Goal: Task Accomplishment & Management: Use online tool/utility

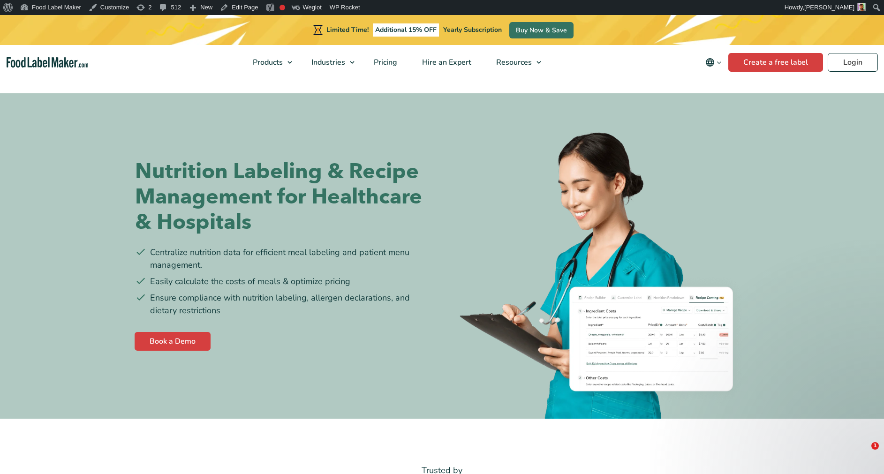
click at [265, 68] on ul "Food Nutrition Labelling Supplements Formulation & Labelling" at bounding box center [307, 99] width 122 height 65
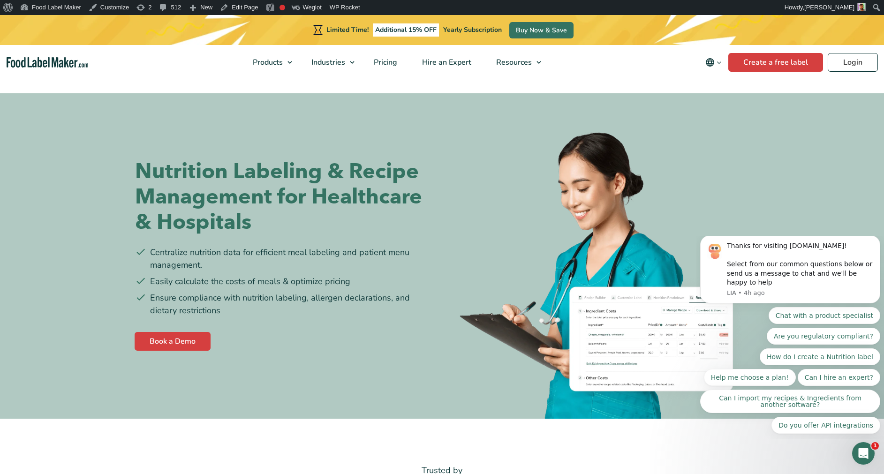
click at [71, 57] on img "Food Label Maker homepage" at bounding box center [48, 62] width 82 height 11
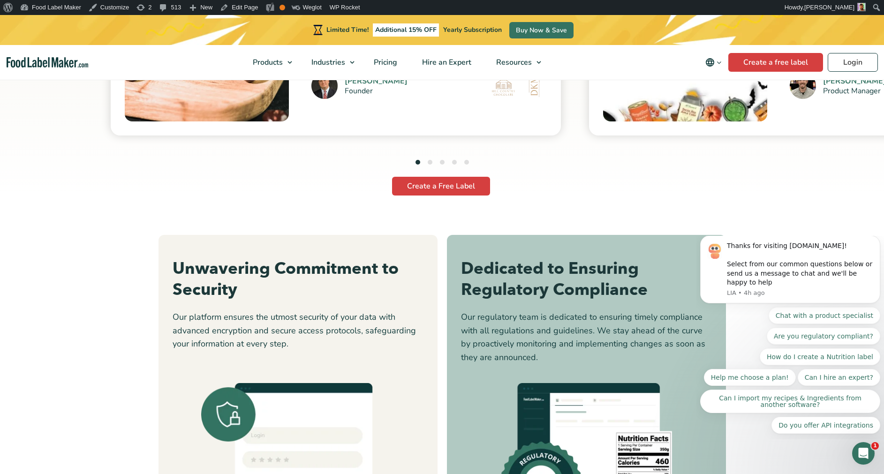
scroll to position [2719, 0]
click at [230, 8] on link "Edit Page" at bounding box center [238, 7] width 45 height 15
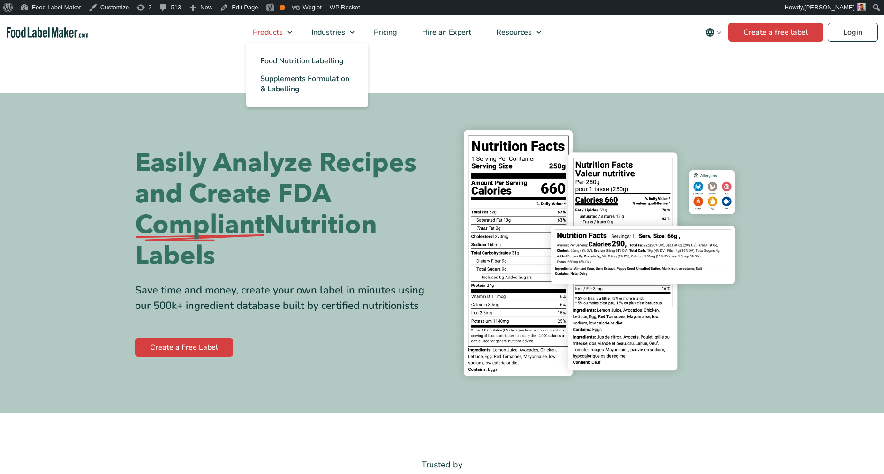
click at [276, 28] on span "Products" at bounding box center [267, 32] width 34 height 10
click at [318, 62] on span "Food Nutrition Labelling" at bounding box center [301, 61] width 83 height 10
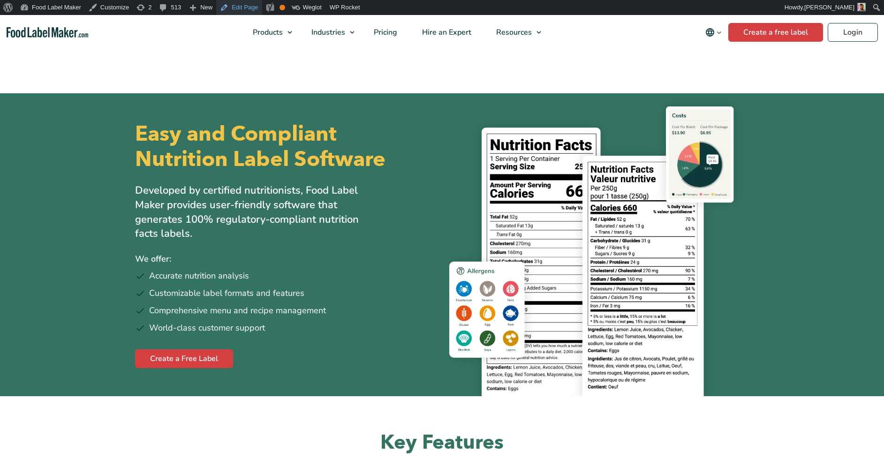
click at [244, 7] on link "Edit Page" at bounding box center [238, 7] width 45 height 15
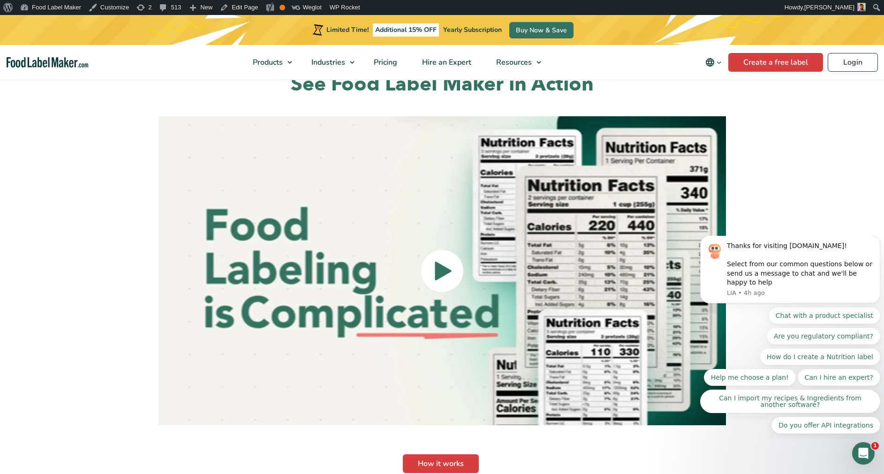
scroll to position [2116, 0]
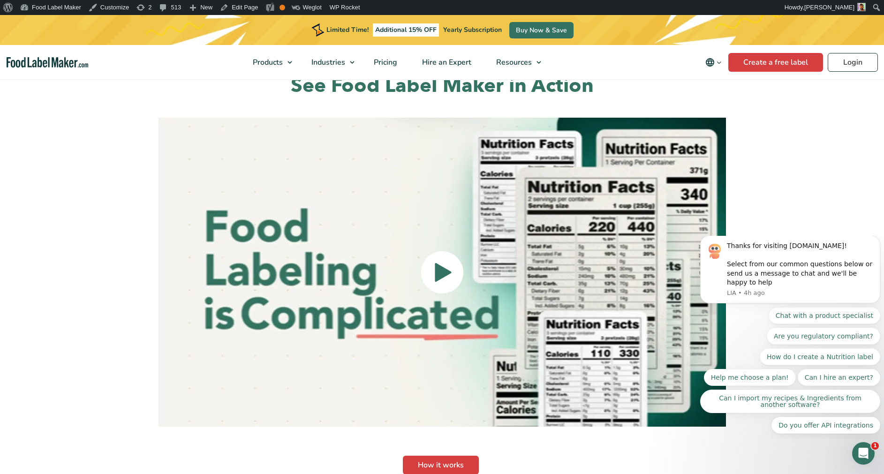
click at [174, 330] on img at bounding box center [443, 272] width 568 height 309
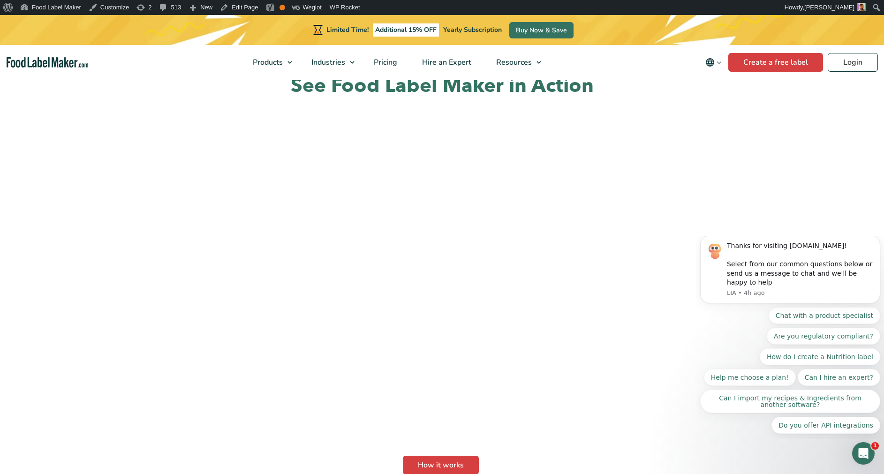
click at [88, 265] on section "See Food Label Maker in Action How it works" at bounding box center [442, 293] width 884 height 515
click at [228, 12] on link "Edit Page" at bounding box center [238, 7] width 45 height 15
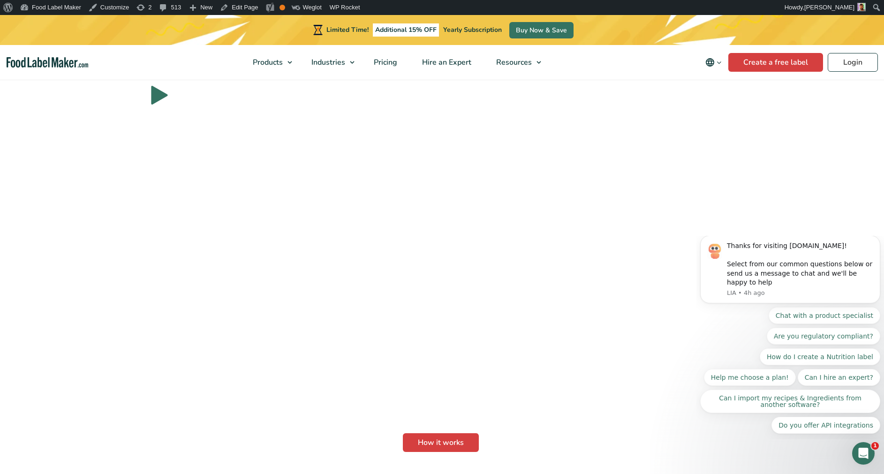
scroll to position [2143, 0]
click at [464, 428] on link "How it works" at bounding box center [441, 437] width 76 height 19
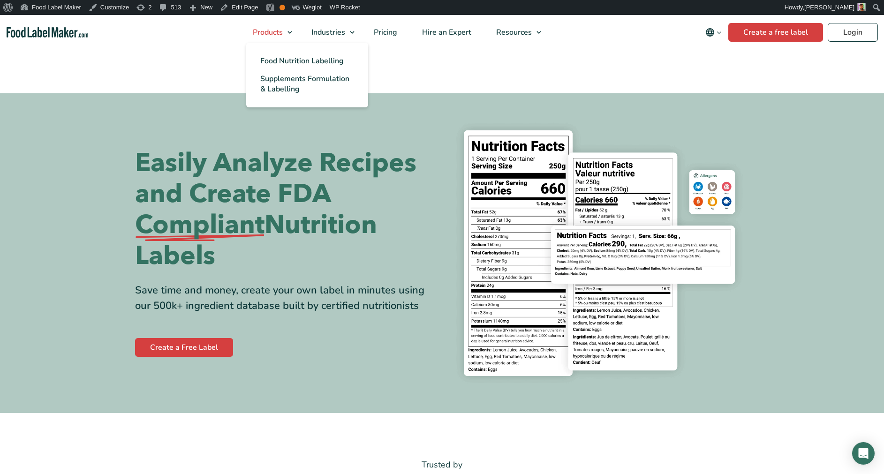
click at [289, 32] on link "Products" at bounding box center [269, 32] width 56 height 35
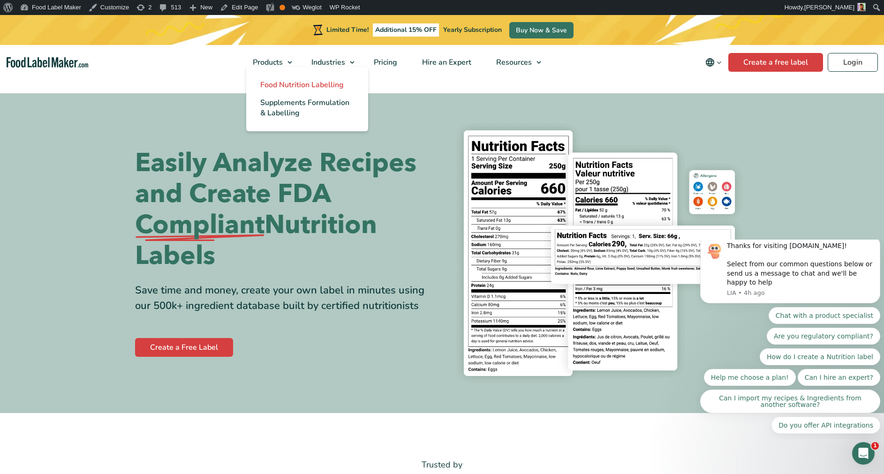
click at [314, 83] on span "Food Nutrition Labelling" at bounding box center [301, 85] width 83 height 10
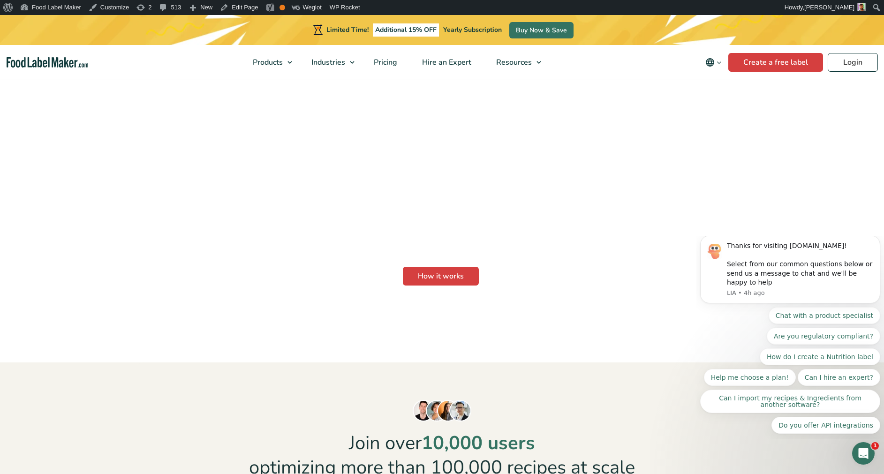
scroll to position [2304, 0]
click at [240, 7] on link "Edit Page" at bounding box center [238, 7] width 45 height 15
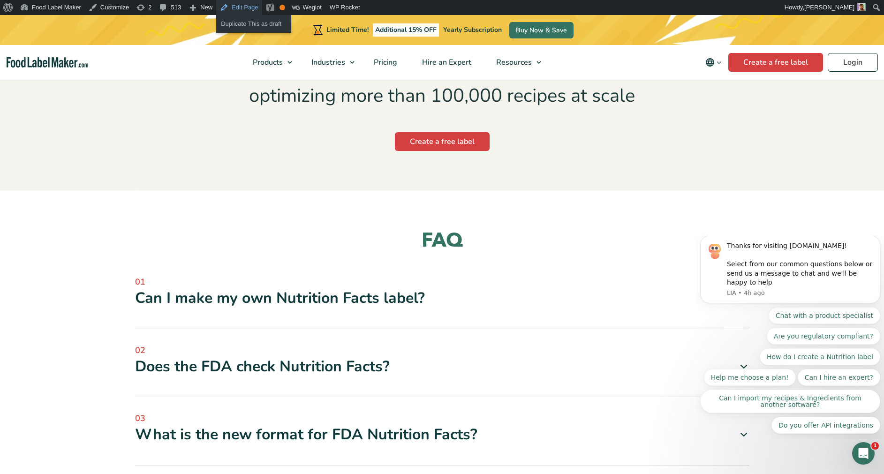
scroll to position [2630, 0]
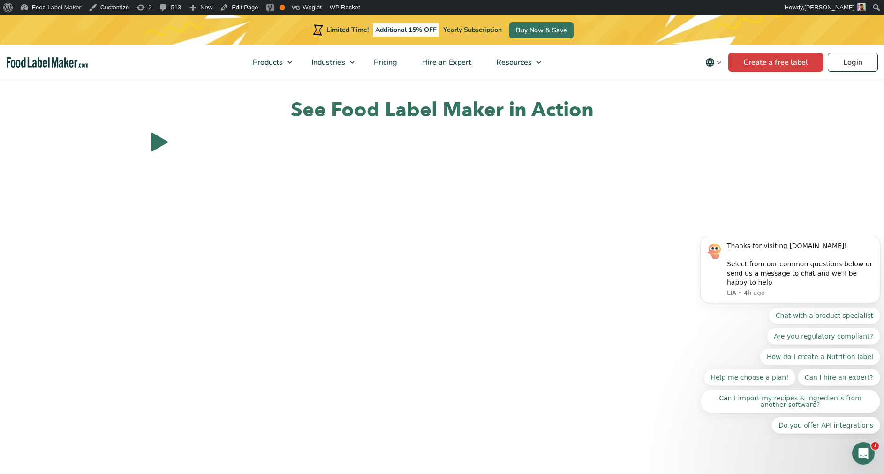
scroll to position [2107, 0]
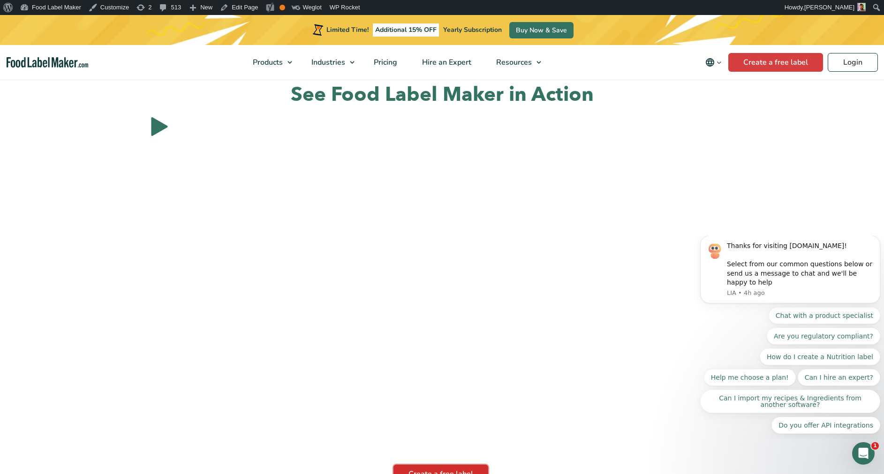
click at [453, 465] on link "Create a free label" at bounding box center [441, 474] width 95 height 19
click at [466, 465] on link "Create a free label" at bounding box center [441, 474] width 95 height 19
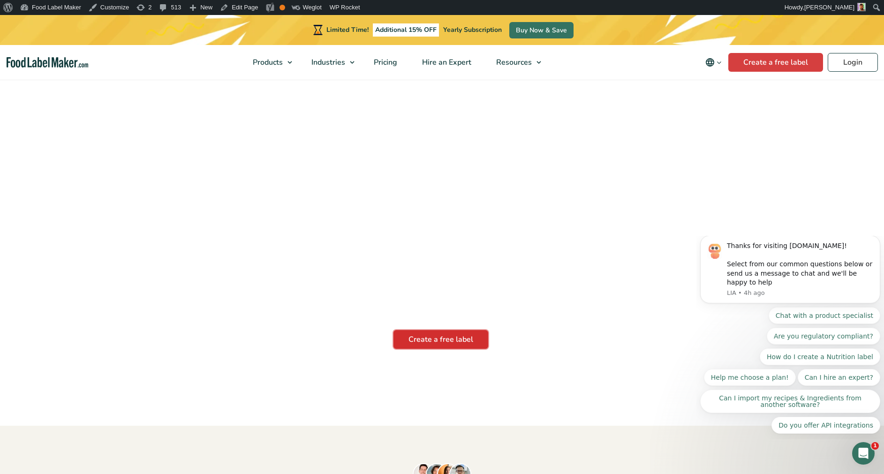
scroll to position [2126, 0]
